Goal: Book appointment/travel/reservation

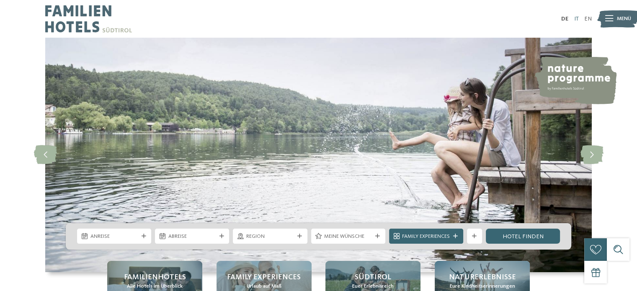
click at [578, 19] on link "IT" at bounding box center [576, 19] width 5 height 6
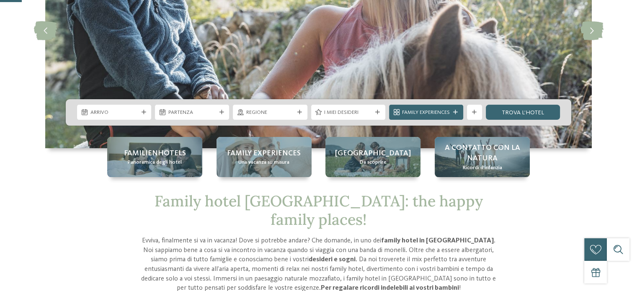
scroll to position [126, 0]
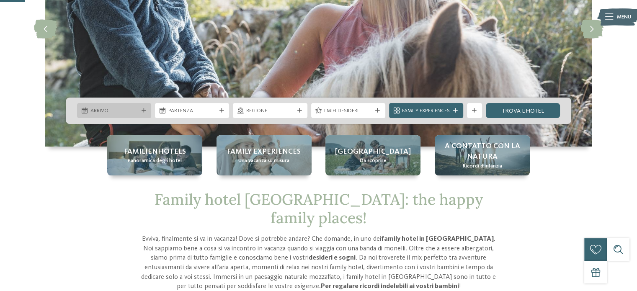
click at [109, 113] on span "Arrivo" at bounding box center [115, 111] width 48 height 8
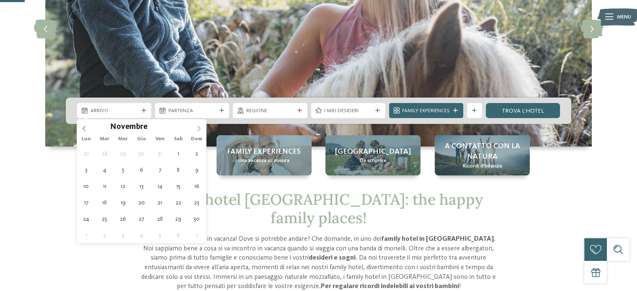
click at [199, 131] on icon at bounding box center [199, 129] width 6 height 6
type input "****"
click at [199, 131] on icon at bounding box center [199, 129] width 6 height 6
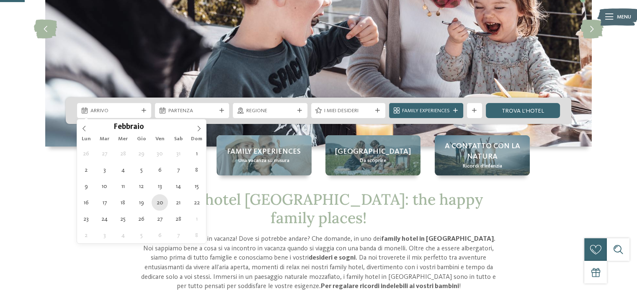
type div "[DATE]"
type input "****"
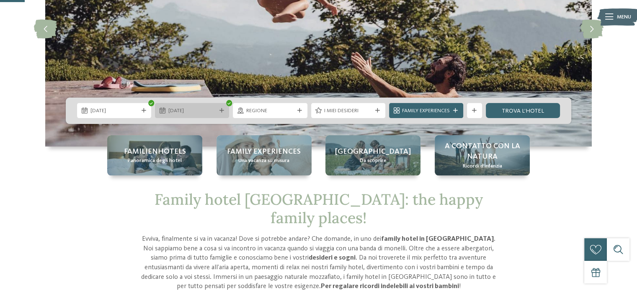
click at [179, 112] on span "[DATE]" at bounding box center [192, 111] width 48 height 8
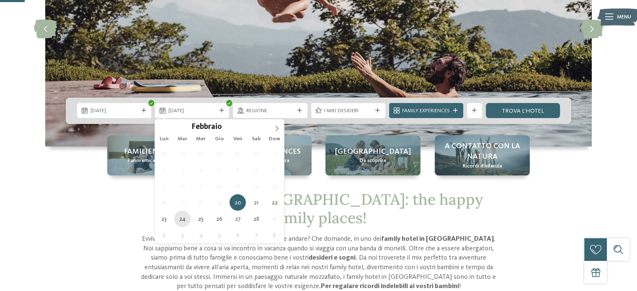
type div "[DATE]"
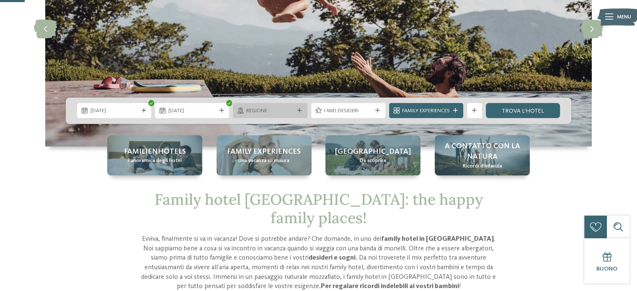
click at [273, 113] on span "Regione" at bounding box center [270, 111] width 48 height 8
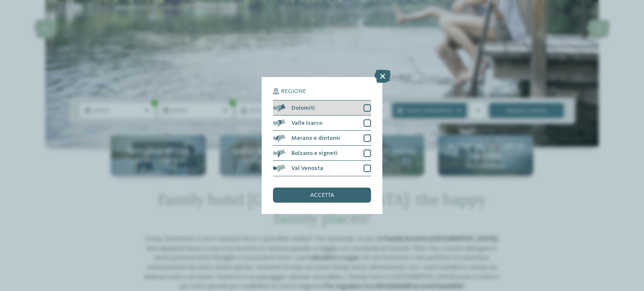
click at [368, 109] on div at bounding box center [367, 108] width 8 height 8
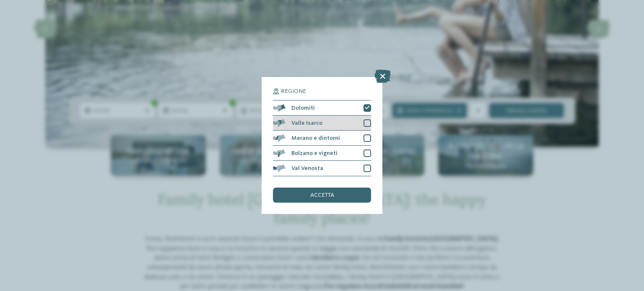
click at [368, 124] on div at bounding box center [367, 123] width 8 height 8
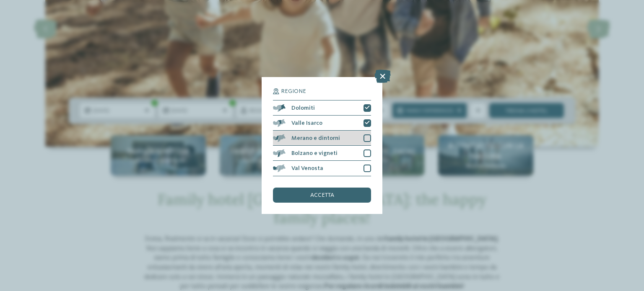
click at [362, 138] on div "Merano e dintorni" at bounding box center [322, 138] width 98 height 15
click at [311, 199] on div "accetta" at bounding box center [322, 195] width 98 height 15
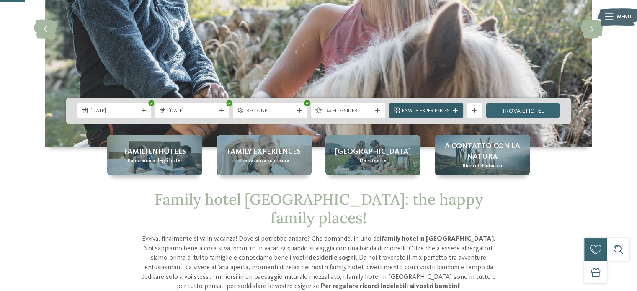
click at [445, 112] on span "Family Experiences" at bounding box center [426, 111] width 48 height 8
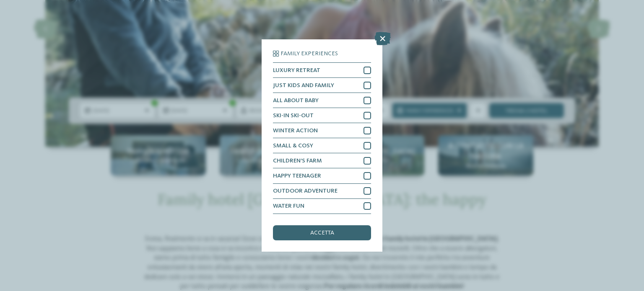
click at [378, 41] on icon at bounding box center [382, 38] width 16 height 13
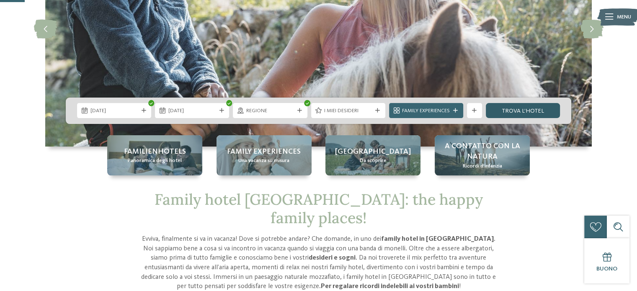
click at [520, 109] on link "trova l’hotel" at bounding box center [523, 110] width 74 height 15
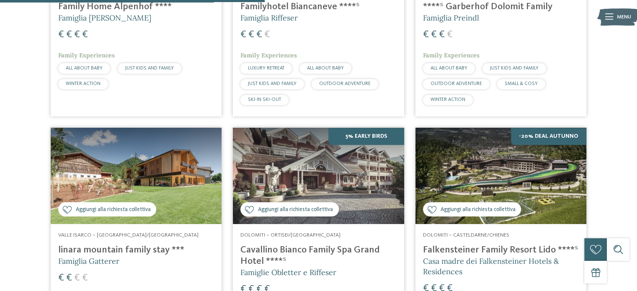
scroll to position [712, 0]
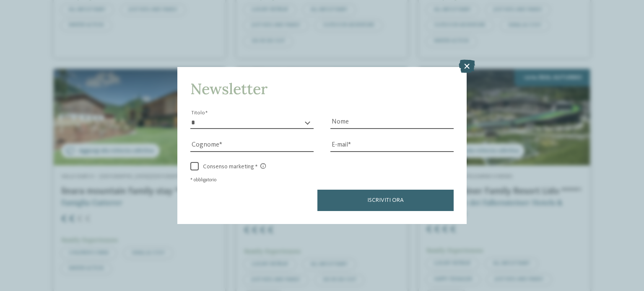
click at [466, 67] on icon at bounding box center [466, 66] width 16 height 13
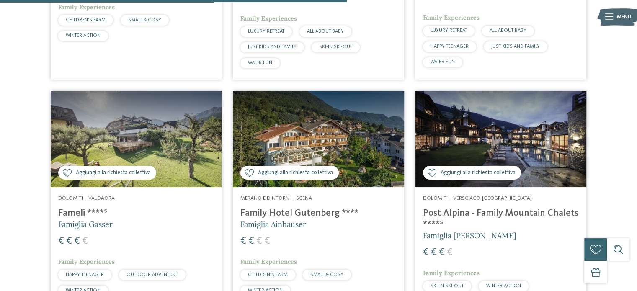
scroll to position [964, 0]
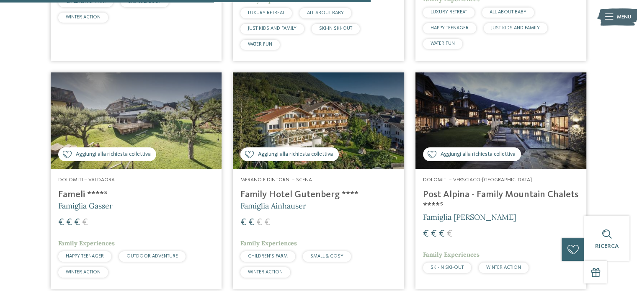
click at [506, 208] on h4 "Post Alpina - Family Mountain Chalets ****ˢ" at bounding box center [501, 200] width 156 height 23
